Goal: Task Accomplishment & Management: Complete application form

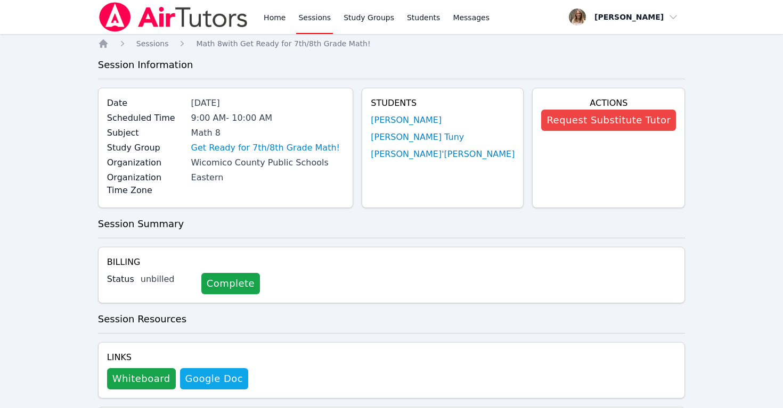
click at [315, 23] on link "Sessions" at bounding box center [314, 17] width 37 height 34
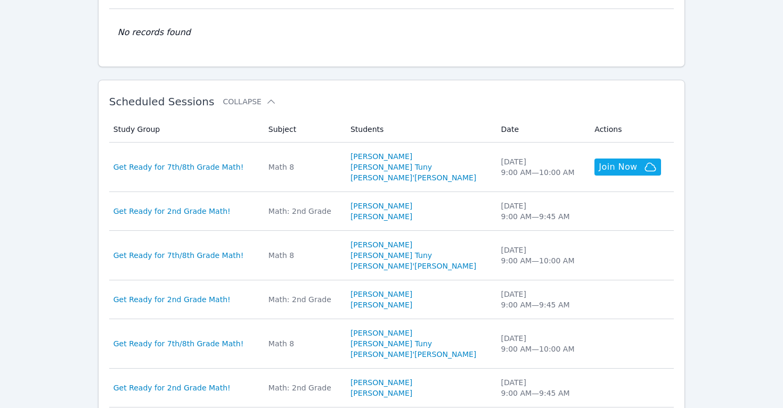
scroll to position [298, 0]
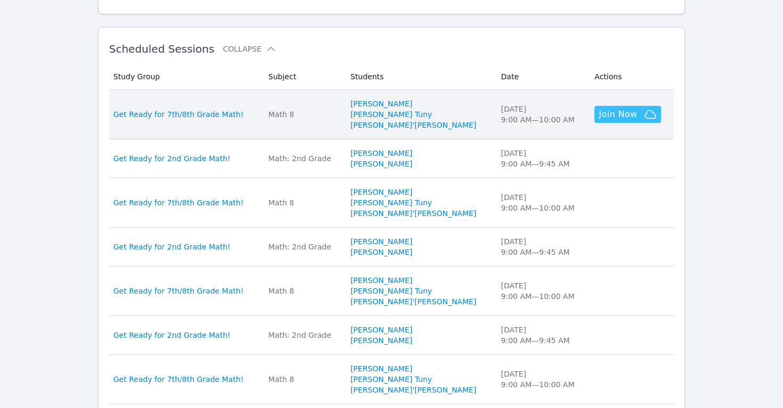
click at [611, 109] on span "Join Now" at bounding box center [617, 114] width 38 height 13
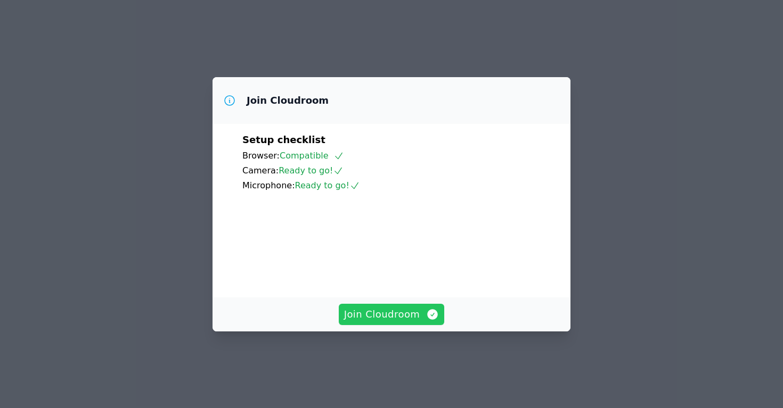
click at [392, 322] on span "Join Cloudroom" at bounding box center [391, 314] width 95 height 15
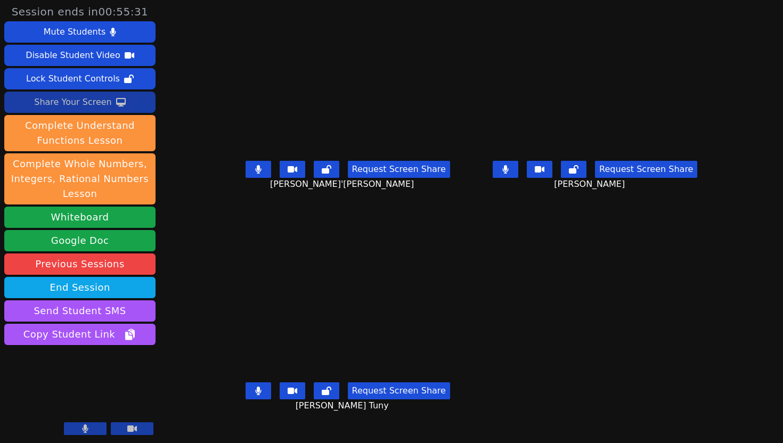
click at [106, 101] on div "Share Your Screen" at bounding box center [73, 102] width 78 height 17
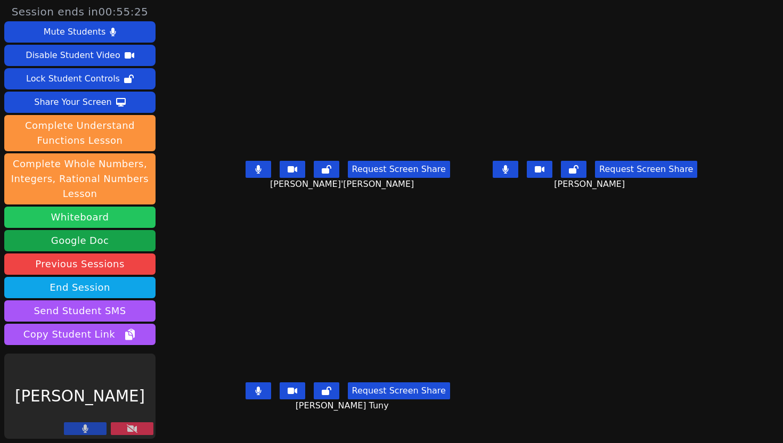
click at [94, 220] on button "Whiteboard" at bounding box center [79, 217] width 151 height 21
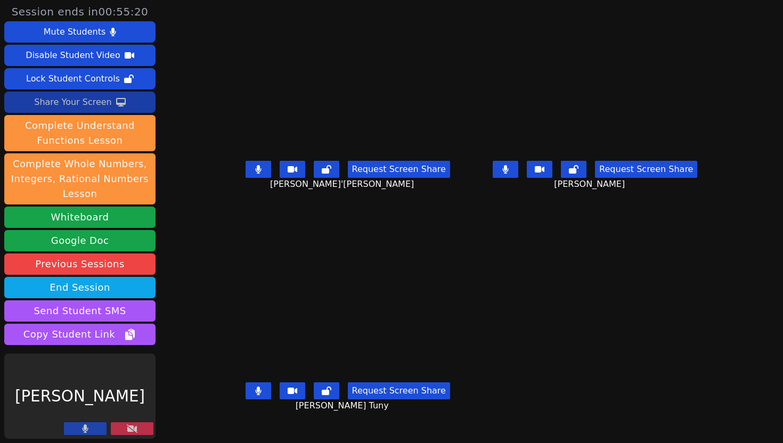
click at [110, 101] on button "Share Your Screen" at bounding box center [79, 102] width 151 height 21
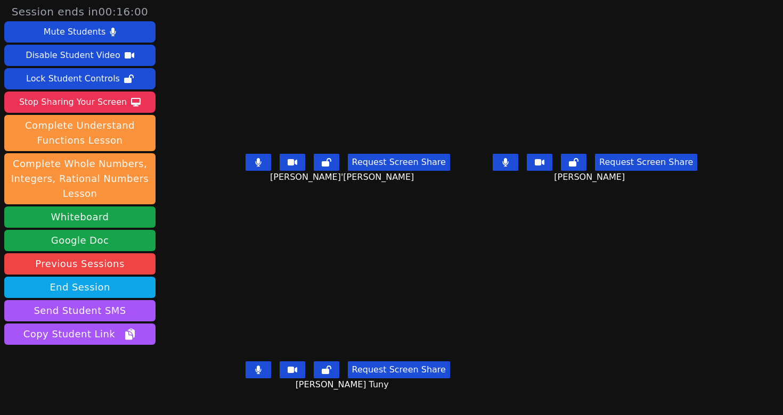
click at [562, 104] on video at bounding box center [594, 82] width 239 height 134
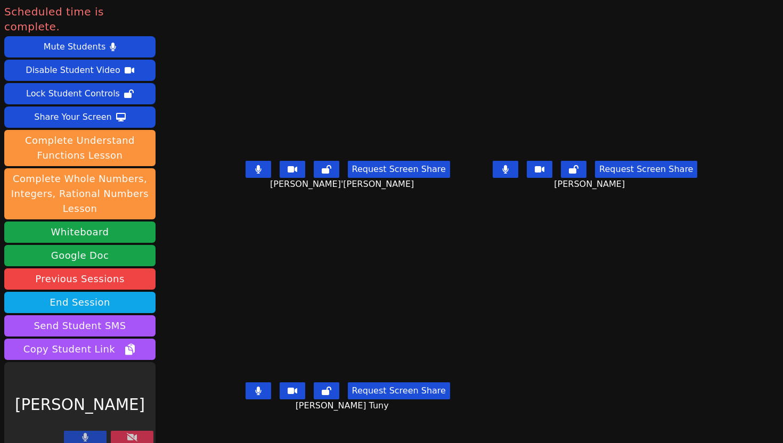
click at [133, 408] on icon at bounding box center [132, 437] width 11 height 9
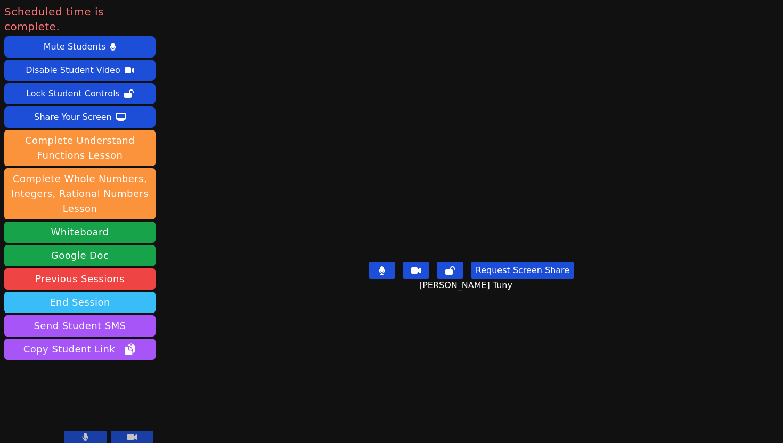
click at [98, 292] on button "End Session" at bounding box center [79, 302] width 151 height 21
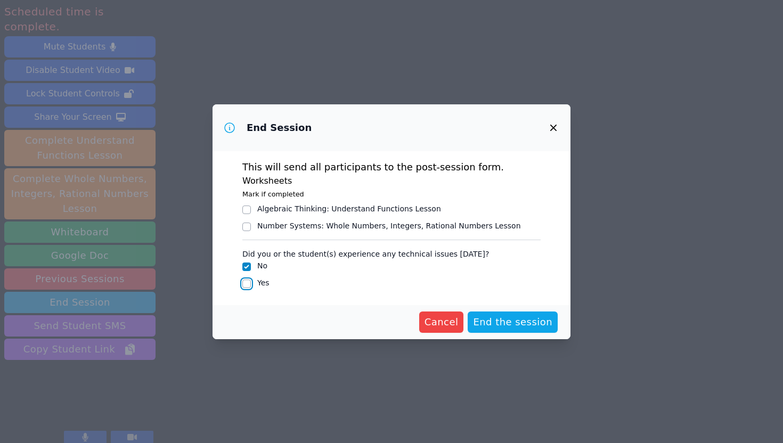
click at [248, 280] on input "Yes" at bounding box center [246, 284] width 9 height 9
checkbox input "true"
checkbox input "false"
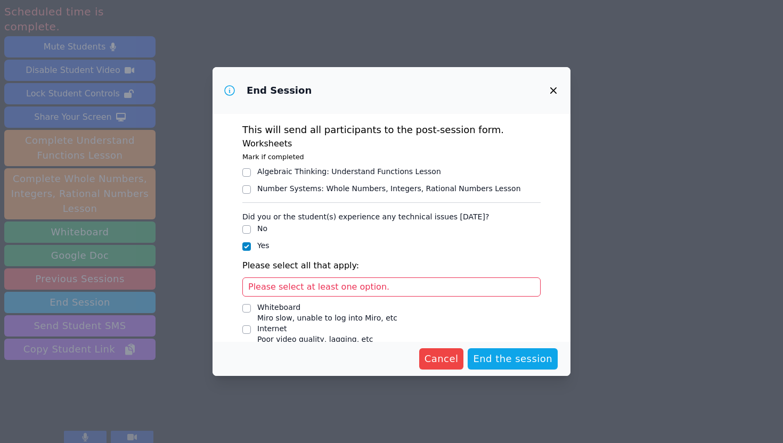
click at [327, 287] on span "Please select at least one option." at bounding box center [318, 287] width 141 height 10
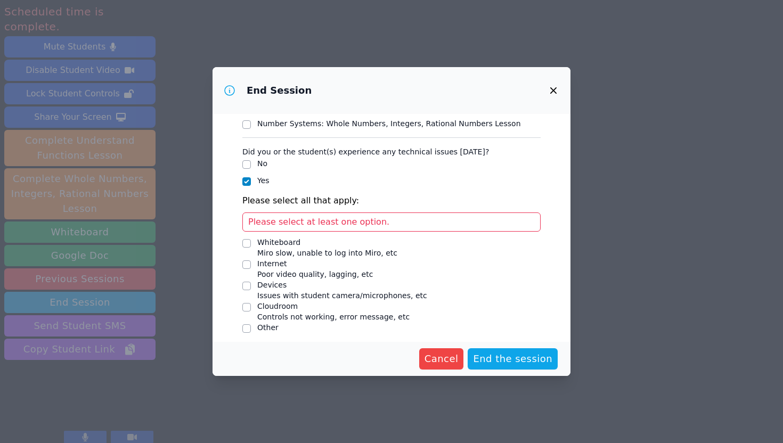
scroll to position [70, 0]
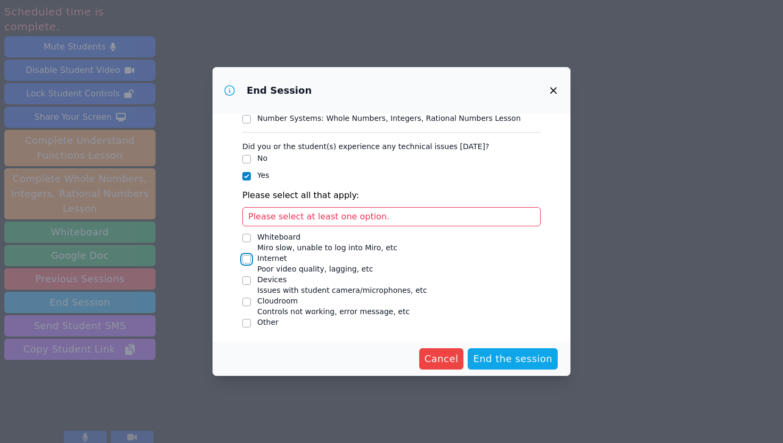
click at [247, 260] on input "Internet Poor video quality, lagging, etc" at bounding box center [246, 259] width 9 height 9
checkbox input "true"
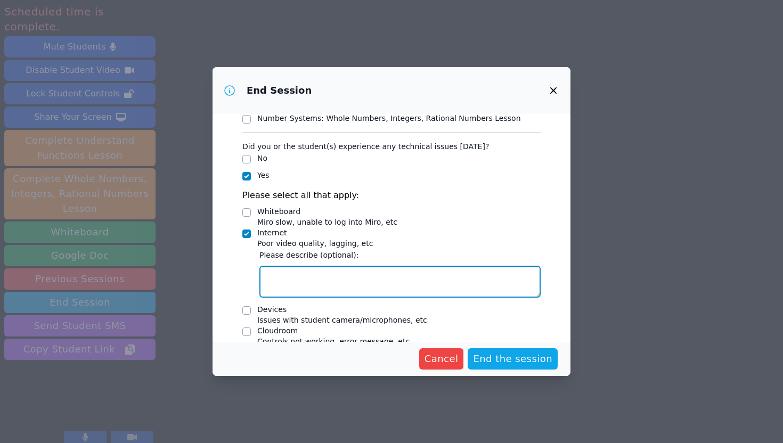
click at [279, 275] on textarea "Internet Poor video quality, lagging, etc" at bounding box center [399, 282] width 281 height 32
type textarea "chris is not able to get on the Miro board"
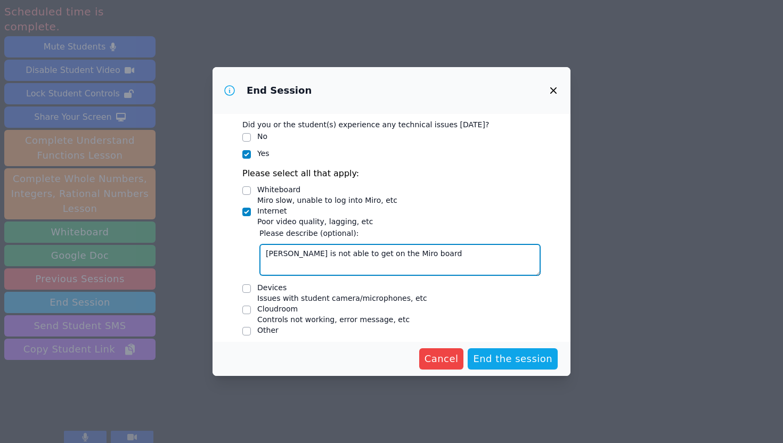
scroll to position [95, 0]
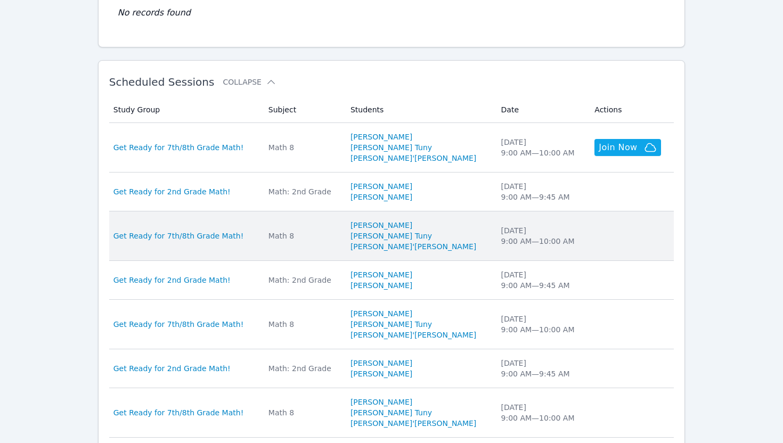
scroll to position [267, 0]
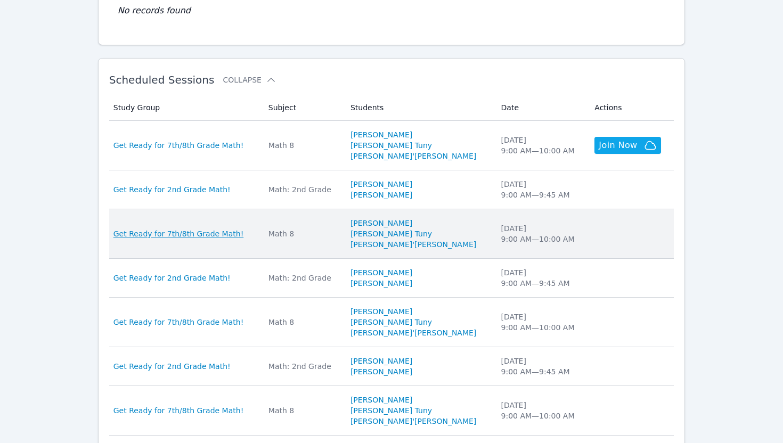
click at [183, 235] on span "Get Ready for 7th/8th Grade Math!" at bounding box center [178, 233] width 130 height 11
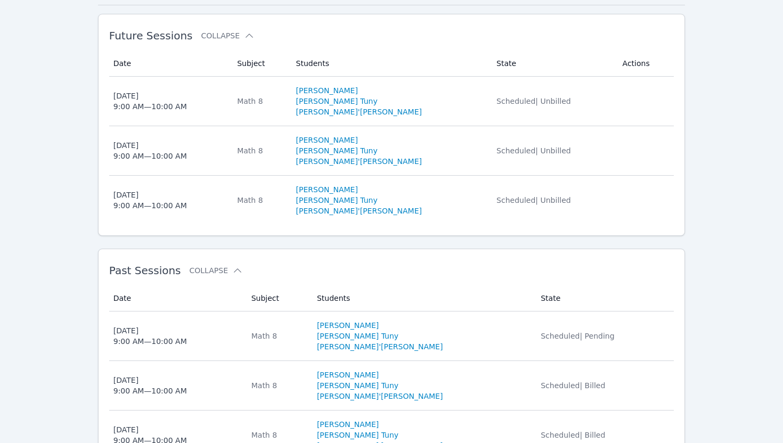
scroll to position [286, 0]
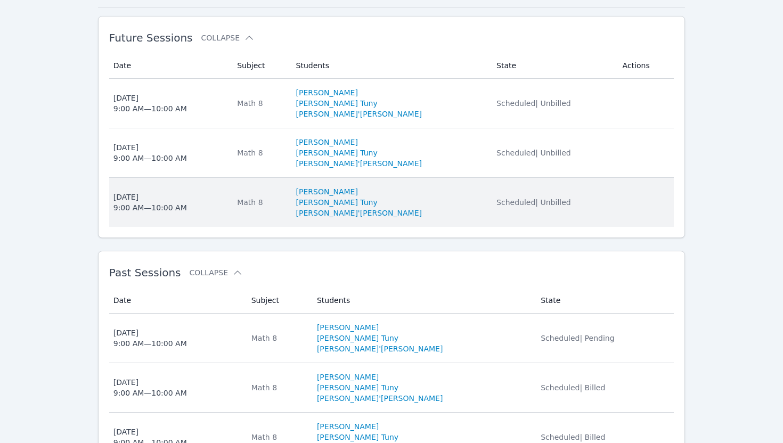
click at [139, 192] on div "Wed Aug 20 9:00 AM — 10:00 AM" at bounding box center [149, 202] width 73 height 21
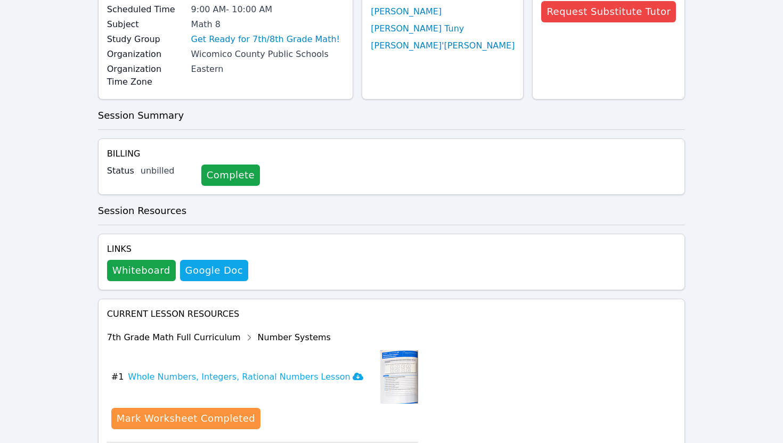
scroll to position [148, 0]
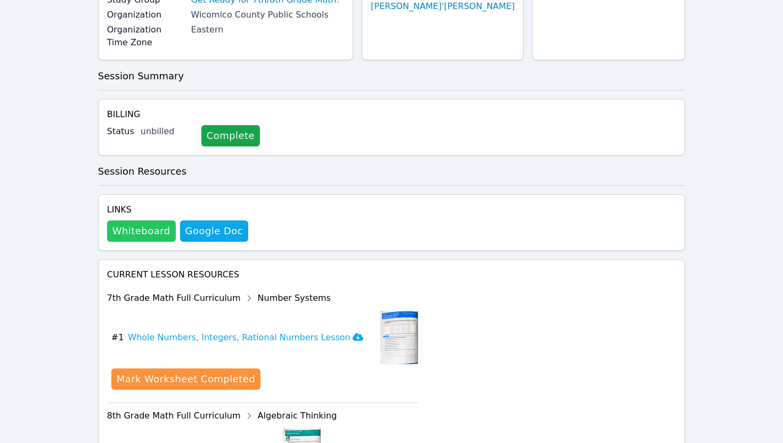
click at [135, 220] on button "Whiteboard" at bounding box center [141, 230] width 69 height 21
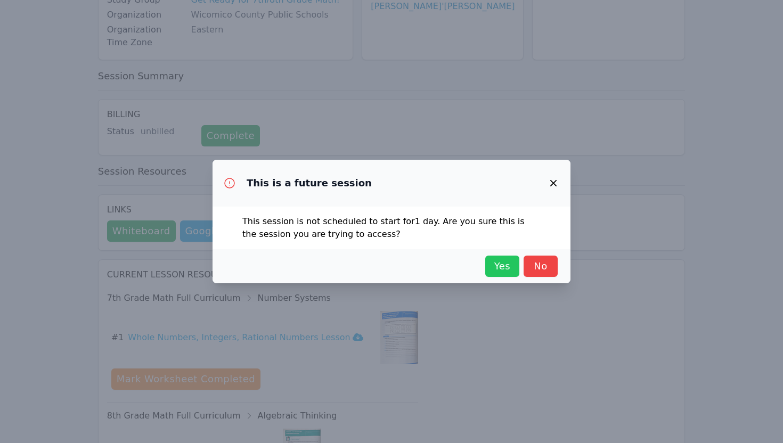
click at [500, 267] on span "Yes" at bounding box center [501, 266] width 23 height 15
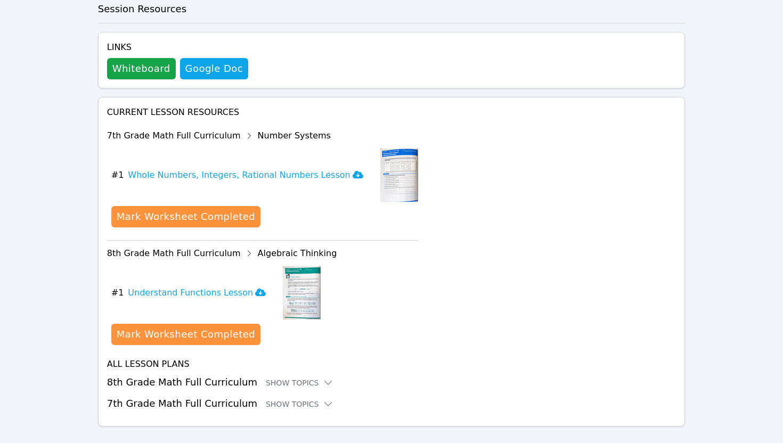
scroll to position [315, 0]
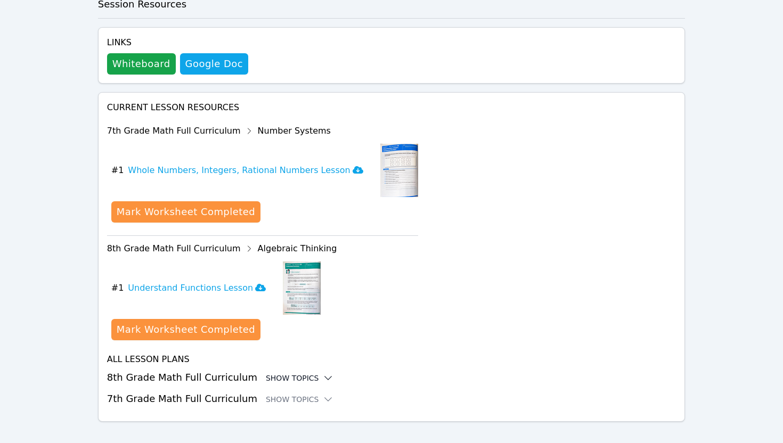
click at [323, 373] on icon at bounding box center [328, 378] width 11 height 11
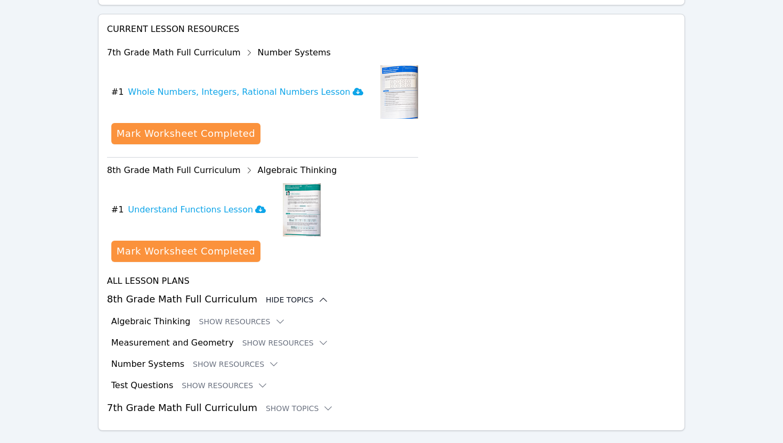
scroll to position [402, 0]
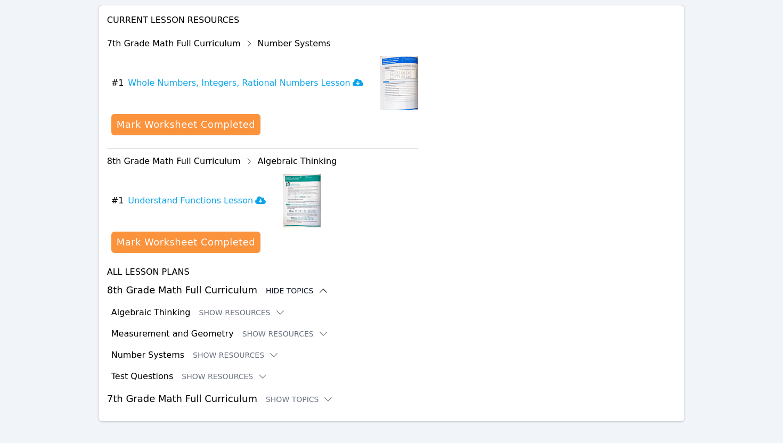
click at [318, 285] on icon at bounding box center [323, 290] width 11 height 11
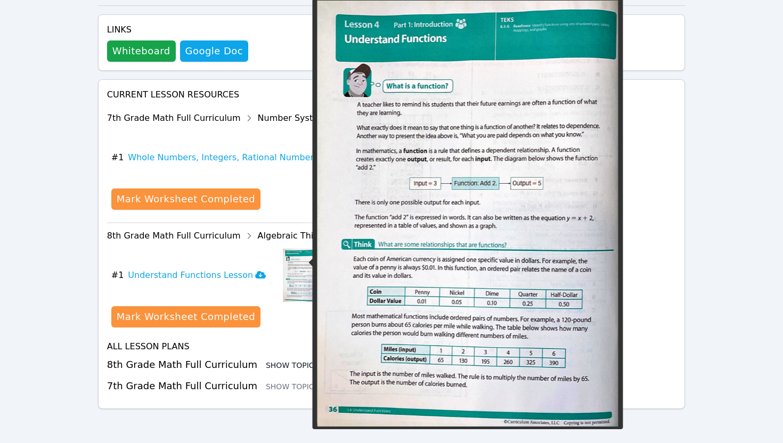
scroll to position [315, 0]
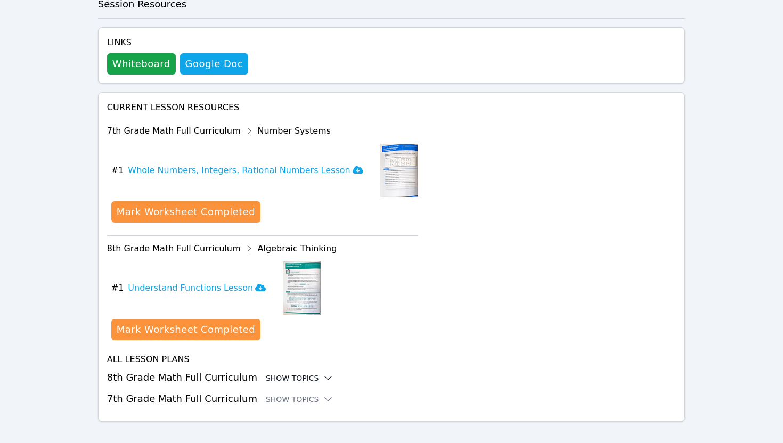
click at [277, 328] on div "download resource # 1 Understand Functions Lesson Mark Worksheet Completed" at bounding box center [264, 303] width 307 height 92
click at [325, 398] on icon at bounding box center [328, 399] width 7 height 3
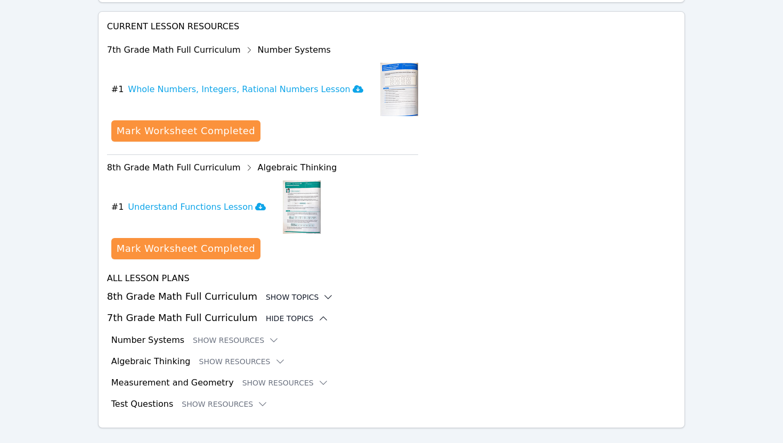
scroll to position [402, 0]
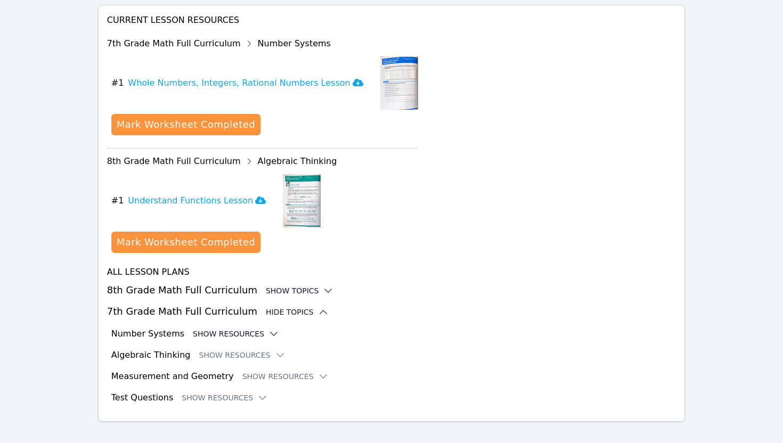
click at [268, 328] on icon at bounding box center [273, 333] width 11 height 11
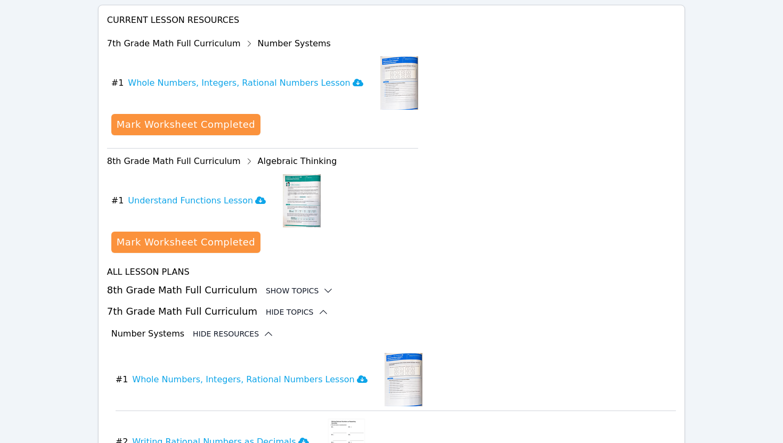
click at [266, 327] on div "Number Systems Hide Resources" at bounding box center [393, 333] width 565 height 13
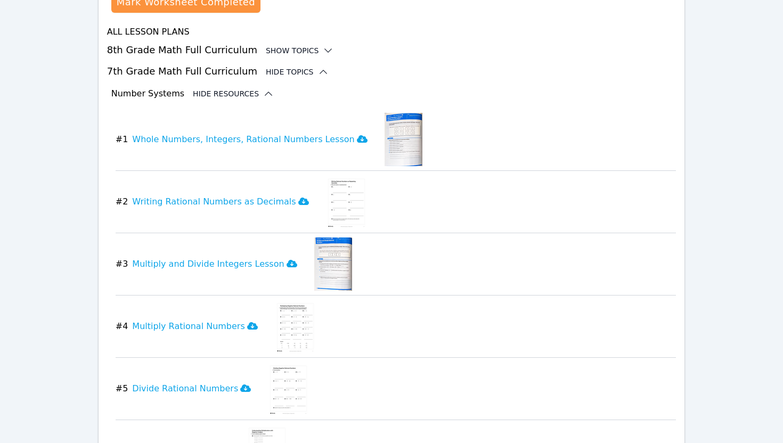
scroll to position [645, 0]
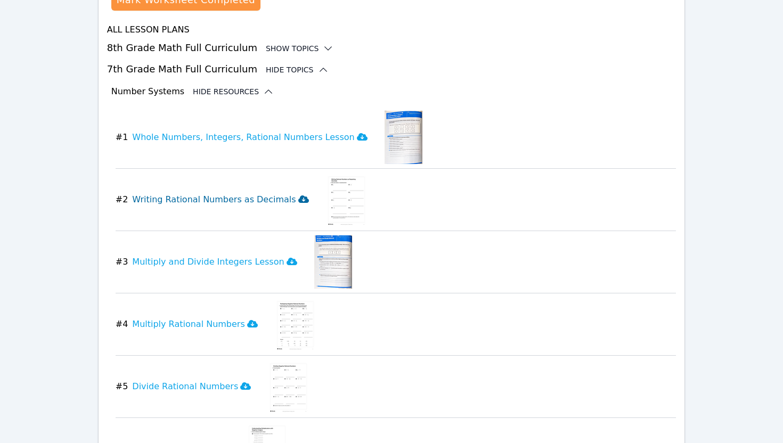
click at [298, 195] on icon at bounding box center [303, 199] width 11 height 9
click at [247, 320] on icon at bounding box center [252, 323] width 11 height 7
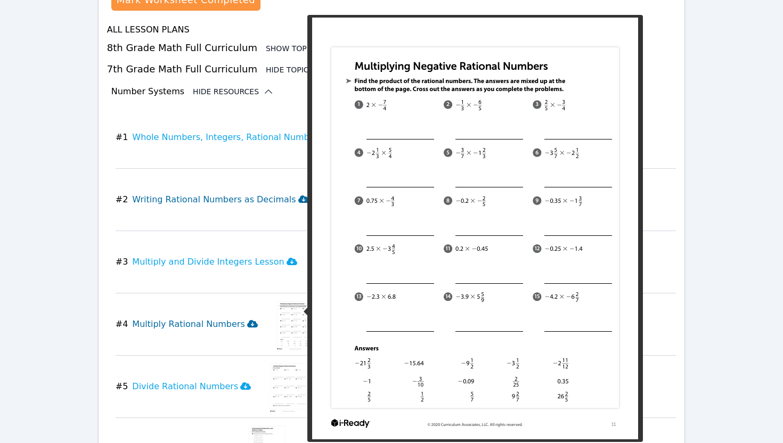
click at [293, 314] on img at bounding box center [295, 324] width 41 height 53
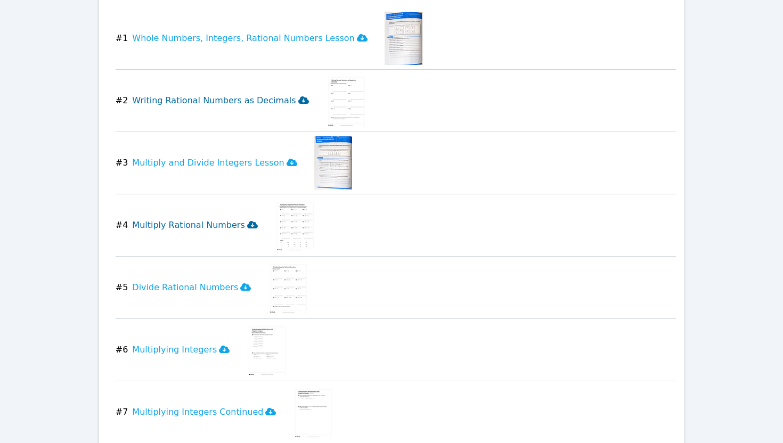
scroll to position [749, 0]
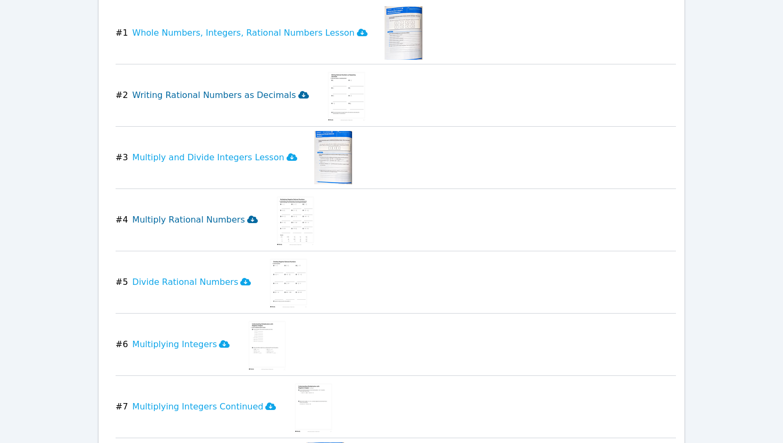
click at [275, 215] on img at bounding box center [295, 219] width 41 height 53
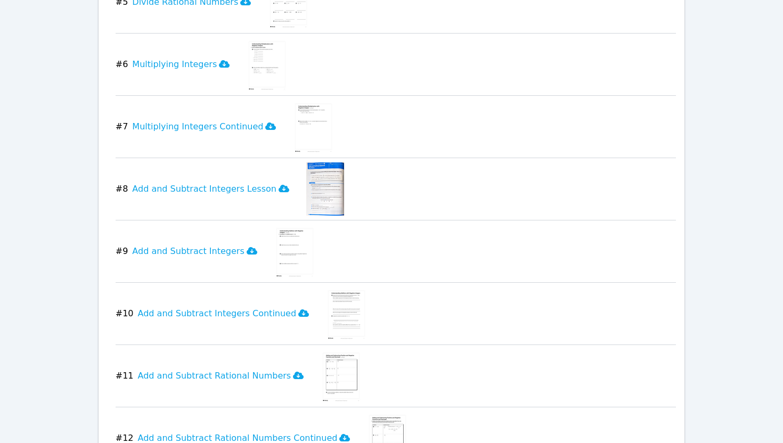
scroll to position [1030, 0]
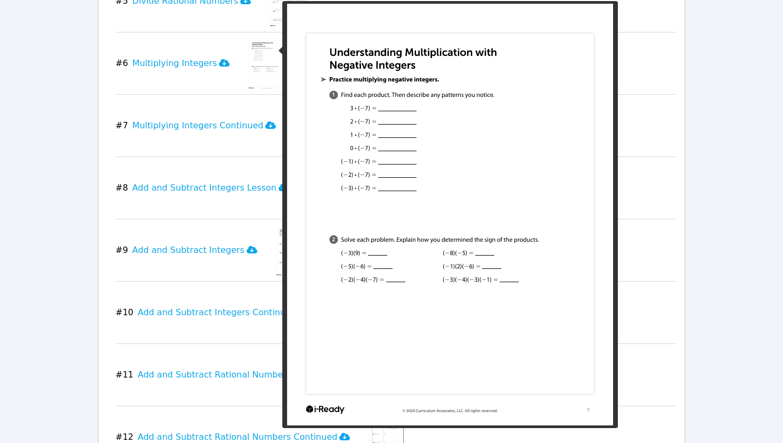
click at [266, 55] on img at bounding box center [266, 63] width 41 height 53
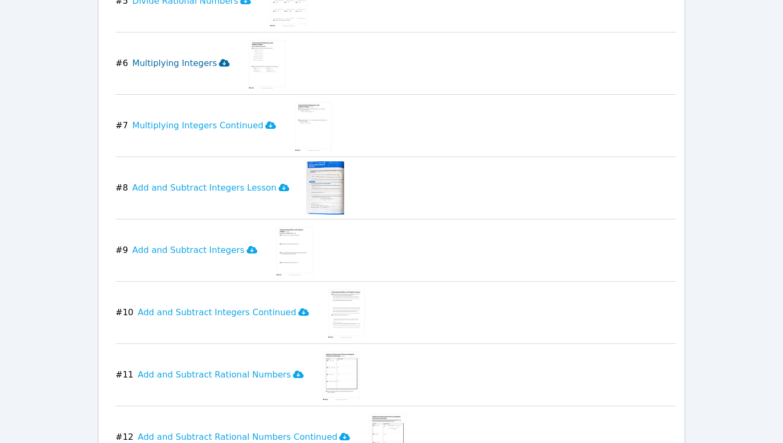
click at [219, 59] on icon at bounding box center [224, 63] width 11 height 9
click at [265, 121] on icon at bounding box center [270, 124] width 11 height 7
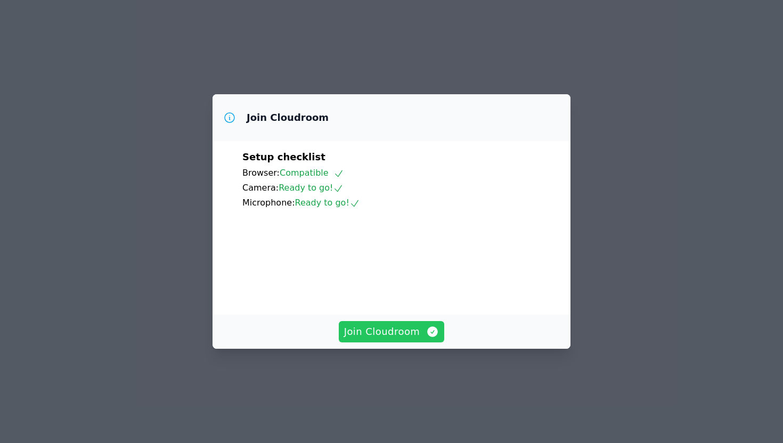
click at [388, 339] on span "Join Cloudroom" at bounding box center [391, 331] width 95 height 15
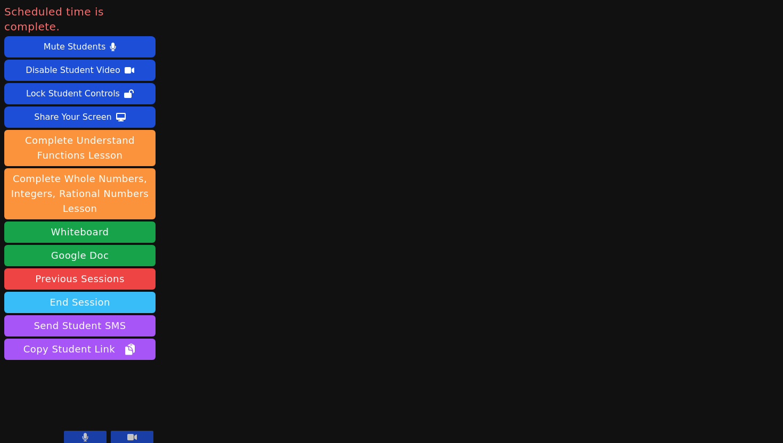
click at [98, 292] on button "End Session" at bounding box center [79, 302] width 151 height 21
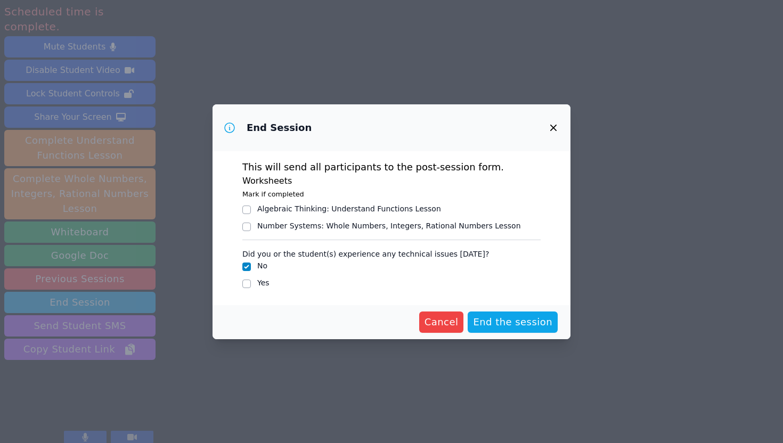
click at [251, 284] on div "Yes" at bounding box center [391, 283] width 298 height 13
click at [248, 283] on input "Yes" at bounding box center [246, 284] width 9 height 9
checkbox input "true"
checkbox input "false"
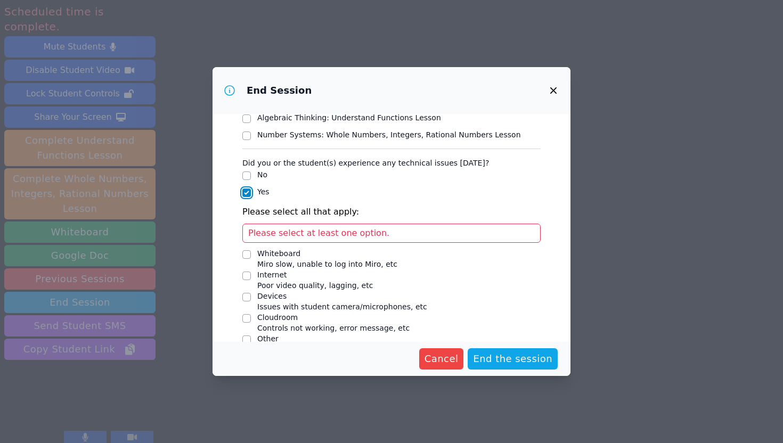
scroll to position [70, 0]
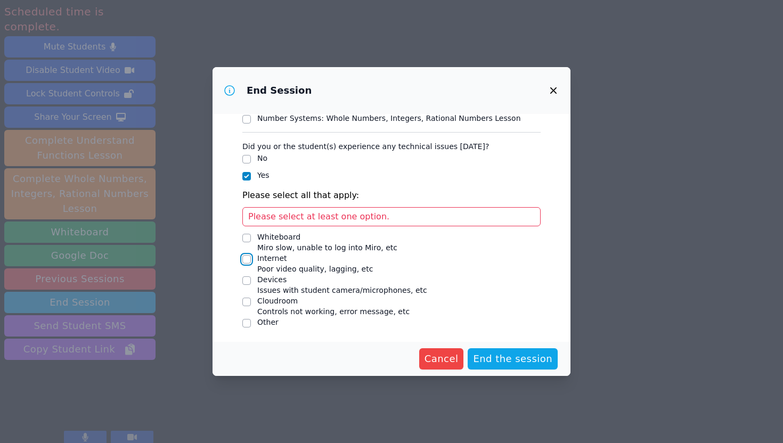
click at [247, 259] on input "Internet Poor video quality, lagging, etc" at bounding box center [246, 259] width 9 height 9
checkbox input "true"
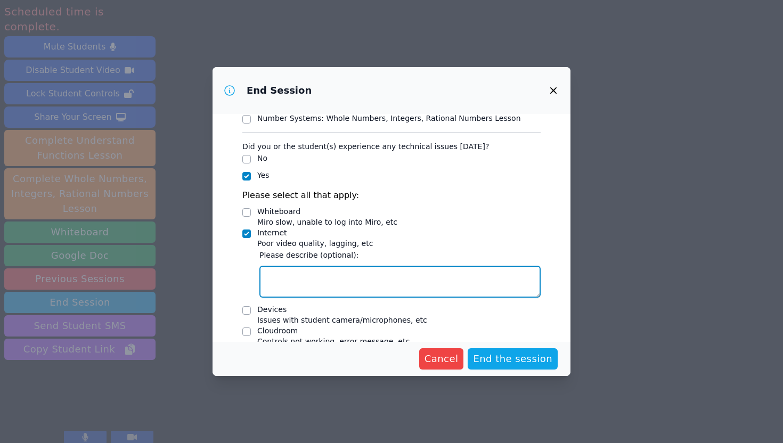
click at [268, 275] on textarea "Internet Poor video quality, lagging, etc" at bounding box center [399, 282] width 281 height 32
click at [319, 277] on textarea "Chris was not aable to get into the Miro board" at bounding box center [399, 282] width 281 height 32
type textarea "Chris was not able to get into the Miro board"
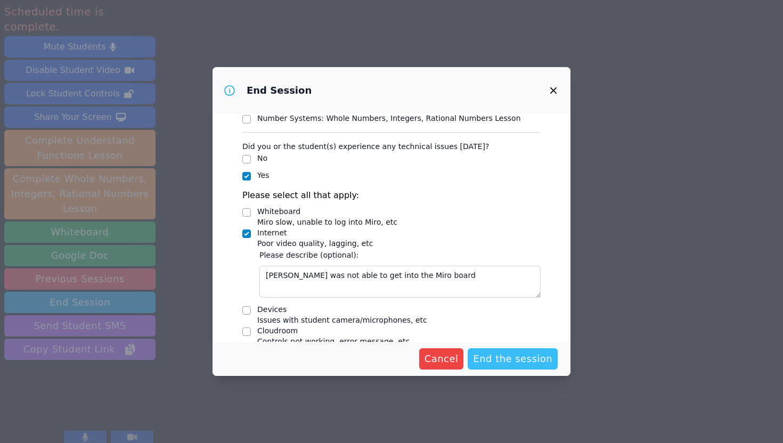
click at [512, 363] on span "End the session" at bounding box center [512, 358] width 79 height 15
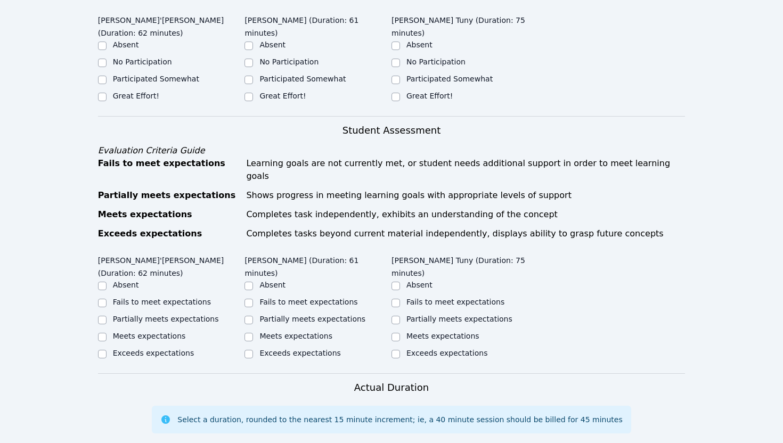
scroll to position [269, 0]
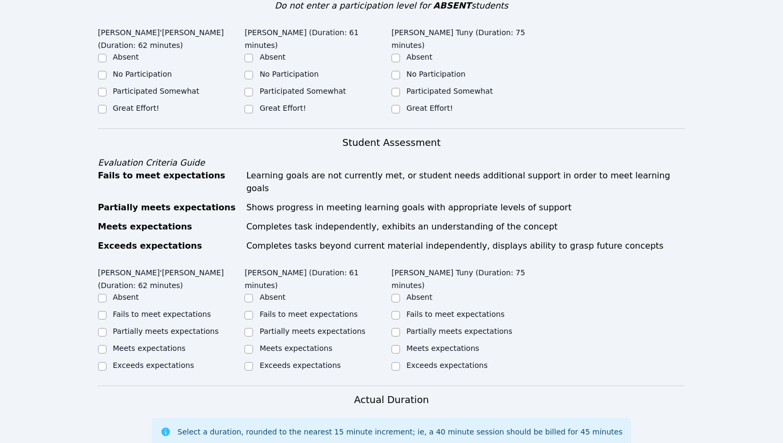
click at [106, 103] on div "Great Effort!" at bounding box center [171, 109] width 147 height 13
click at [140, 104] on label "Great Effort!" at bounding box center [136, 108] width 46 height 9
click at [106, 105] on input "Great Effort!" at bounding box center [102, 109] width 9 height 9
checkbox input "true"
click at [275, 104] on label "Great Effort!" at bounding box center [282, 108] width 46 height 9
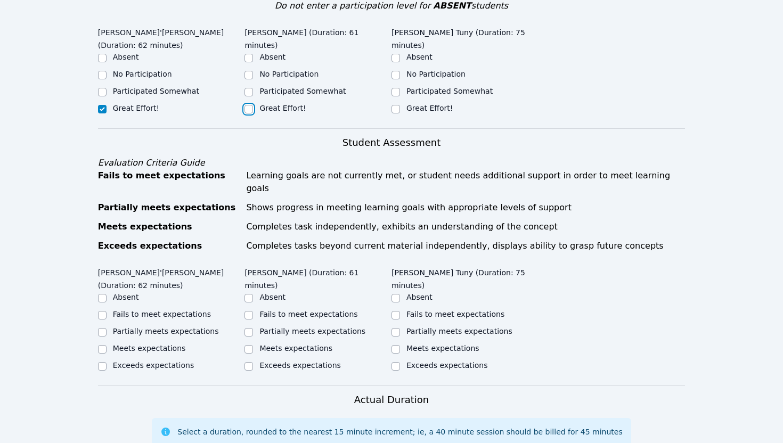
click at [253, 105] on input "Great Effort!" at bounding box center [248, 109] width 9 height 9
checkbox input "true"
click at [407, 105] on label "Great Effort!" at bounding box center [429, 108] width 46 height 9
click at [400, 105] on input "Great Effort!" at bounding box center [395, 109] width 9 height 9
checkbox input "true"
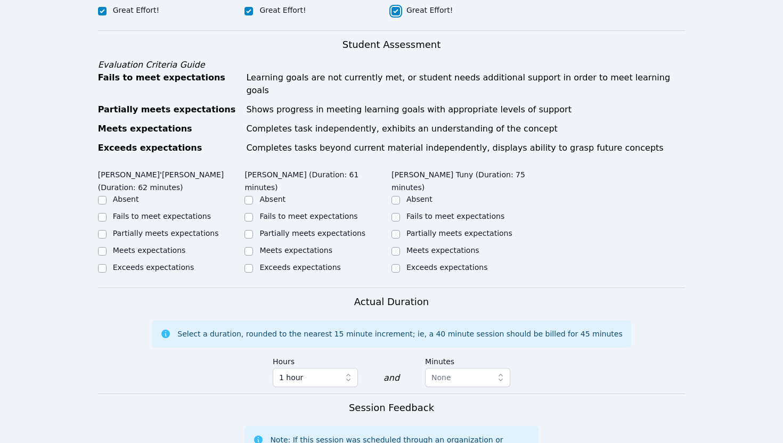
scroll to position [367, 0]
click at [103, 229] on input "Partially meets expectations" at bounding box center [102, 233] width 9 height 9
checkbox input "true"
click at [103, 212] on input "Fails to meet expectations" at bounding box center [102, 216] width 9 height 9
checkbox input "true"
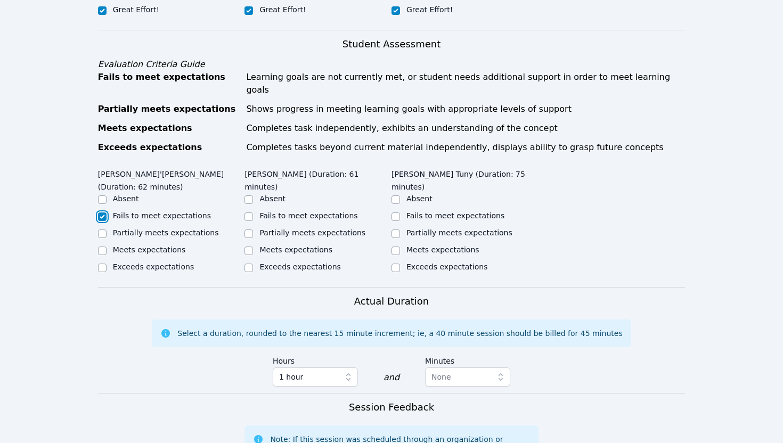
checkbox input "false"
click at [249, 229] on input "Partially meets expectations" at bounding box center [248, 233] width 9 height 9
checkbox input "true"
click at [396, 229] on input "Partially meets expectations" at bounding box center [395, 233] width 9 height 9
checkbox input "true"
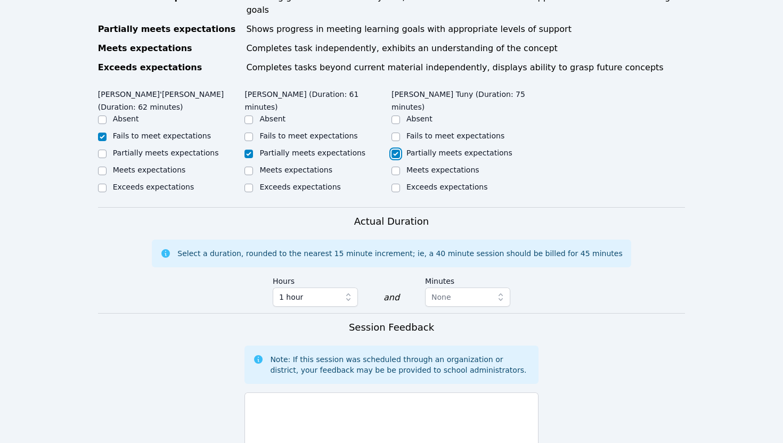
scroll to position [446, 0]
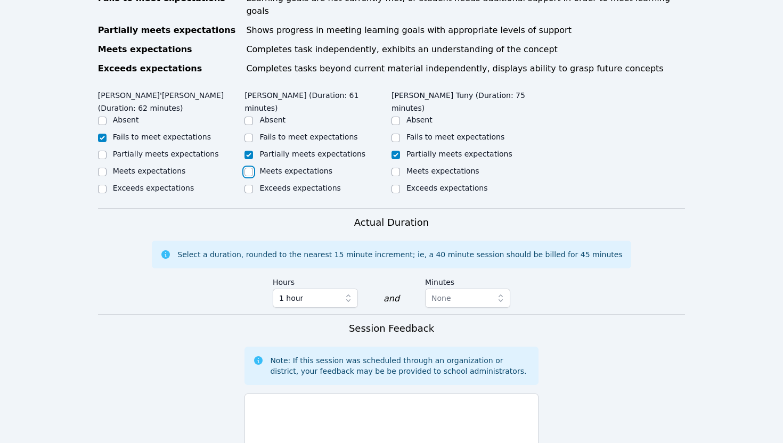
click at [249, 168] on input "Meets expectations" at bounding box center [248, 172] width 9 height 9
checkbox input "true"
checkbox input "false"
click at [393, 168] on input "Meets expectations" at bounding box center [395, 172] width 9 height 9
checkbox input "true"
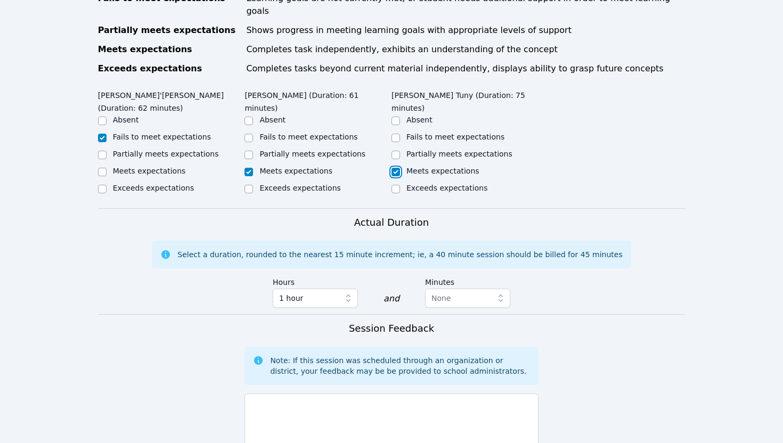
checkbox input "false"
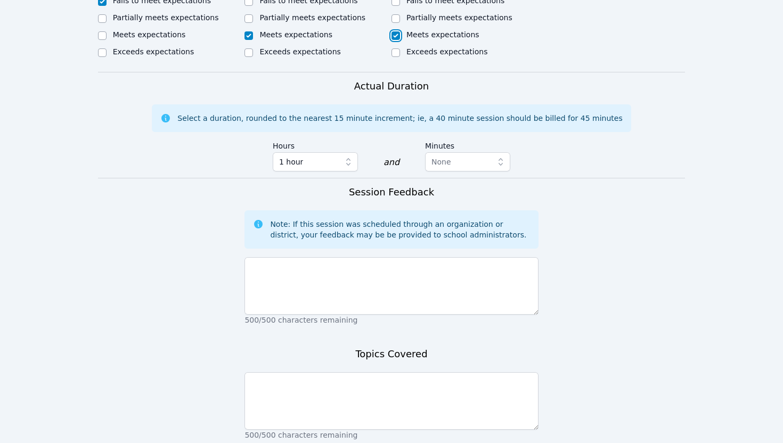
scroll to position [582, 0]
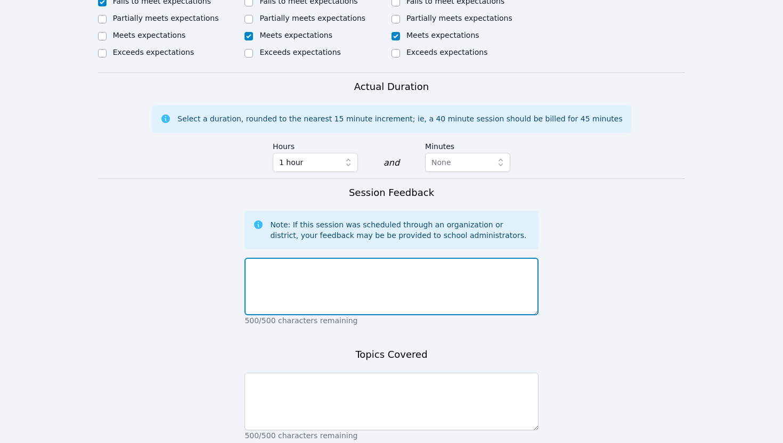
click at [371, 272] on textarea at bounding box center [390, 286] width 293 height 57
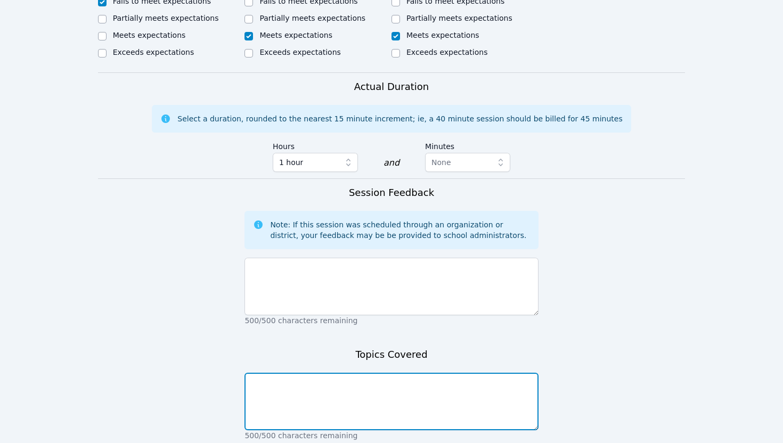
click at [315, 373] on textarea at bounding box center [390, 401] width 293 height 57
click at [291, 373] on textarea "Multiplying fractions" at bounding box center [390, 401] width 293 height 57
click at [412, 373] on textarea "Multiplying mixed fractions, improper fractions" at bounding box center [390, 401] width 293 height 57
click at [289, 373] on textarea "Multiplying mixed fractions, improper fractions, decimals" at bounding box center [390, 401] width 293 height 57
click at [459, 373] on textarea "Multiplication: mixed fractions, improper fractions, decimals" at bounding box center [390, 401] width 293 height 57
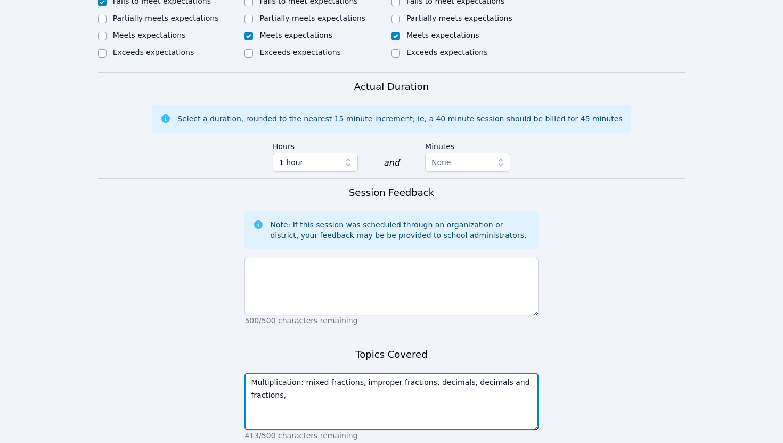
type textarea "Multiplication: mixed fractions, improper fractions, decimals, decimals and fra…"
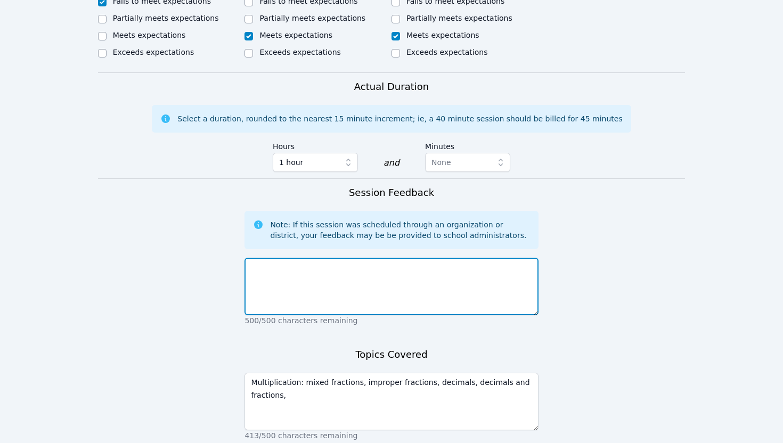
click at [267, 268] on textarea at bounding box center [390, 286] width 293 height 57
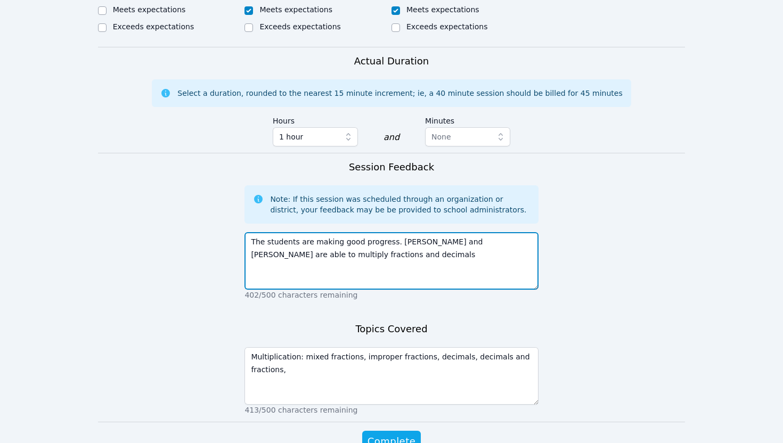
scroll to position [609, 0]
click at [471, 241] on textarea "The students are making good progress. Chris and Jean are able to multiply frac…" at bounding box center [390, 259] width 293 height 57
drag, startPoint x: 475, startPoint y: 231, endPoint x: 482, endPoint y: 235, distance: 8.0
click at [482, 235] on textarea "The students are making good progress. Chris and Jean are able to multiply frac…" at bounding box center [390, 259] width 293 height 57
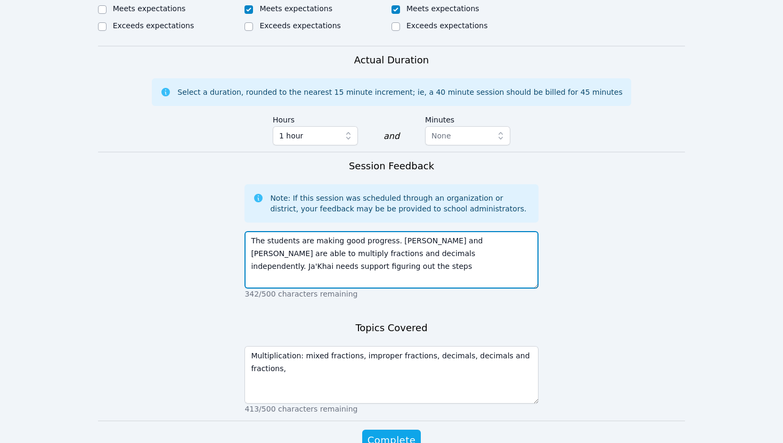
click at [491, 253] on textarea "The students are making good progress. Chris and Jean are able to multiply frac…" at bounding box center [390, 259] width 293 height 57
click at [399, 254] on textarea "The students are making good progress. Chris and Jean are able to multiply frac…" at bounding box center [390, 259] width 293 height 57
click at [390, 255] on textarea "The students are making good progress. Chris and Jean are able to multiply frac…" at bounding box center [390, 259] width 293 height 57
click at [388, 231] on textarea "The students are making good progress. Chris and Jean are able to multiply frac…" at bounding box center [390, 259] width 293 height 57
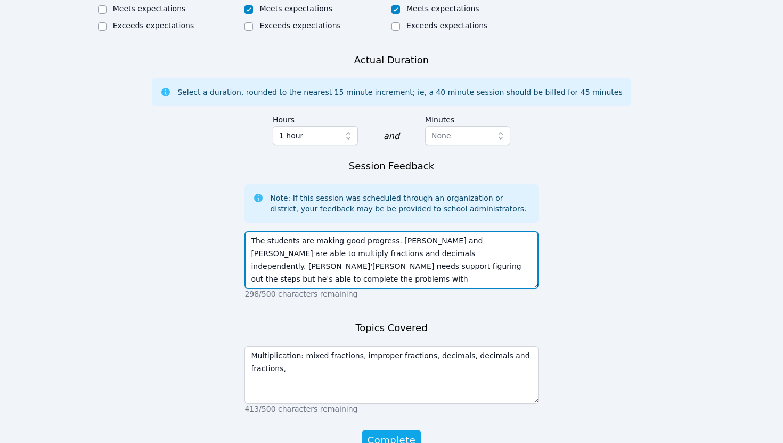
click at [449, 231] on textarea "The students are making good progress. Chris and Jean are able to multiply frac…" at bounding box center [390, 259] width 293 height 57
click at [465, 251] on textarea "The students are making good progress. Chris and Jean are able to multiply frac…" at bounding box center [390, 259] width 293 height 57
click at [450, 231] on textarea "The students are making good progress. Chris and Jean are able to multiply frac…" at bounding box center [390, 259] width 293 height 57
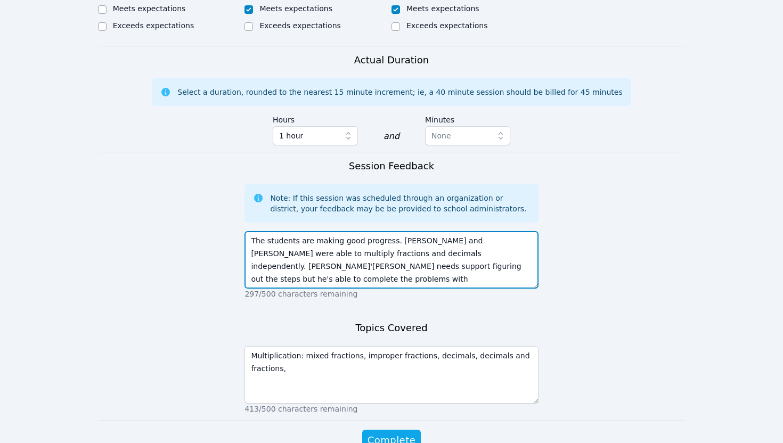
click at [381, 241] on textarea "The students are making good progress. Chris and Jean were able to multiply fra…" at bounding box center [390, 259] width 293 height 57
click at [268, 254] on textarea "The students are making good progress. Chris and Jean were able to multiply fra…" at bounding box center [390, 259] width 293 height 57
click at [291, 254] on textarea "The students are making good progress. Chris and Jean were able to multiply fra…" at bounding box center [390, 259] width 293 height 57
click at [435, 256] on textarea "The students are making good progress. Chris and Jean were able to multiply fra…" at bounding box center [390, 259] width 293 height 57
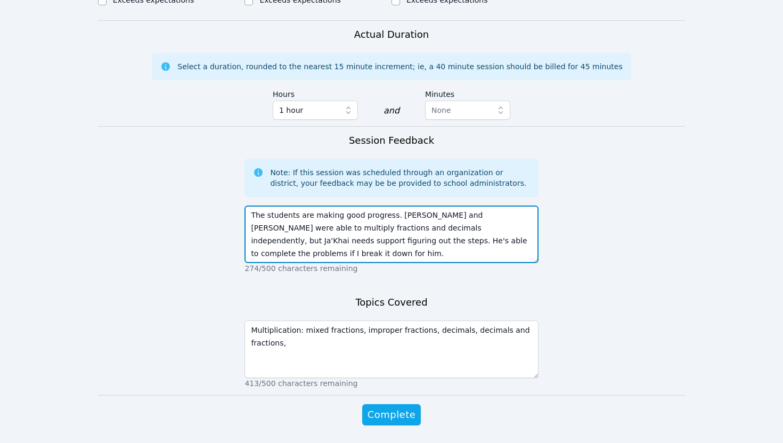
scroll to position [635, 0]
click at [264, 239] on textarea "The students are making good progress. Chris and Jean were able to multiply fra…" at bounding box center [390, 232] width 293 height 57
click at [274, 237] on textarea "The students are making good progress. Chris and Jean were able to multiply fra…" at bounding box center [390, 232] width 293 height 57
click at [269, 241] on textarea "The students are making good progress. Chris and Jean were able to multiply fra…" at bounding box center [390, 232] width 293 height 57
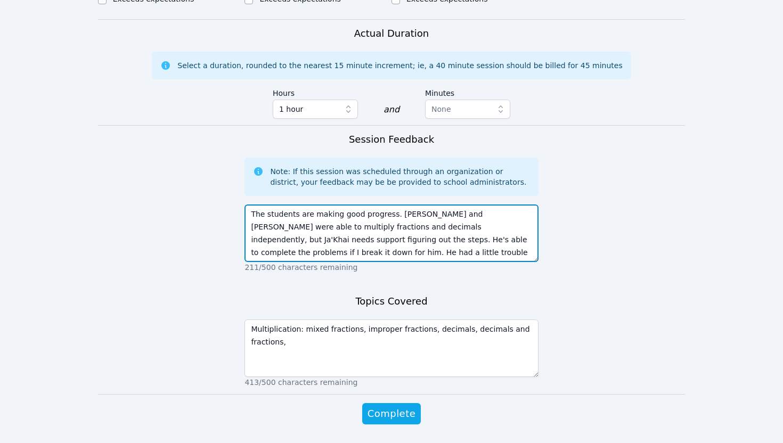
click at [344, 239] on textarea "The students are making good progress. Chris and Jean were able to multiply fra…" at bounding box center [390, 232] width 293 height 57
click at [424, 237] on textarea "The students are making good progress. Chris and Jean were able to multiply fra…" at bounding box center [390, 232] width 293 height 57
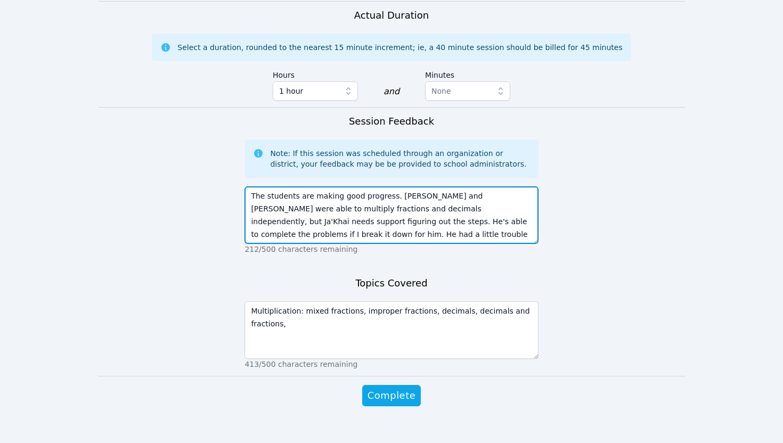
scroll to position [655, 0]
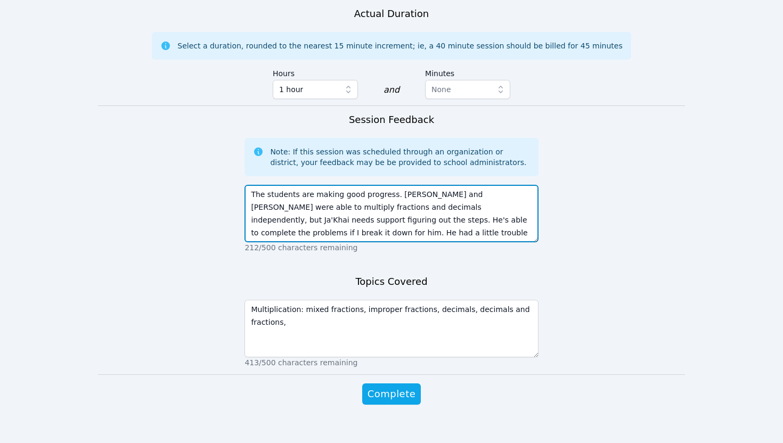
click at [432, 207] on textarea "The students are making good progress. Chris and Jean were able to multiply fra…" at bounding box center [390, 213] width 293 height 57
click at [289, 206] on textarea "The students are making good progress. Chris and Jean were able to multiply fra…" at bounding box center [390, 213] width 293 height 57
click at [437, 208] on textarea "The students are making good progress. Chris and Jean were able to multiply fra…" at bounding box center [390, 213] width 293 height 57
type textarea "The students are making good progress. Chris and Jean were able to multiply fra…"
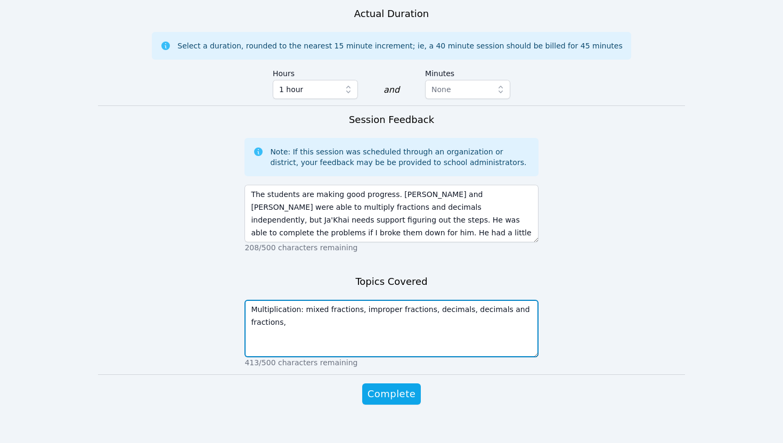
click at [296, 300] on textarea "Multiplication: mixed fractions, improper fractions, decimals, decimals and fra…" at bounding box center [390, 328] width 293 height 57
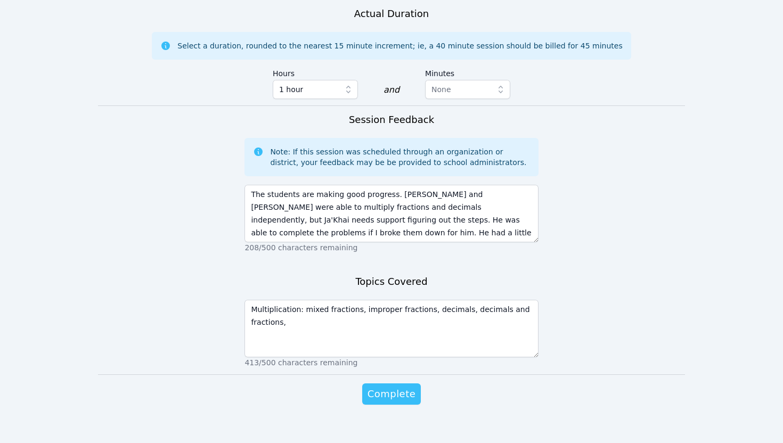
click at [395, 387] on span "Complete" at bounding box center [391, 394] width 48 height 15
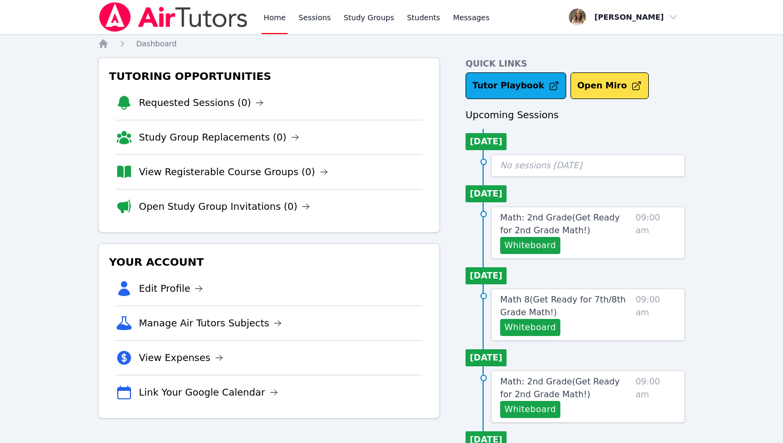
click at [388, 49] on div "Home Dashboard Tutoring Opportunities Requested Sessions (0) Study Group Replac…" at bounding box center [391, 407] width 587 height 738
click at [318, 21] on link "Sessions" at bounding box center [314, 17] width 37 height 34
